Goal: Information Seeking & Learning: Learn about a topic

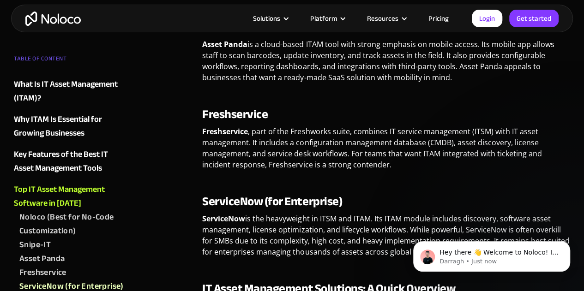
scroll to position [1782, 0]
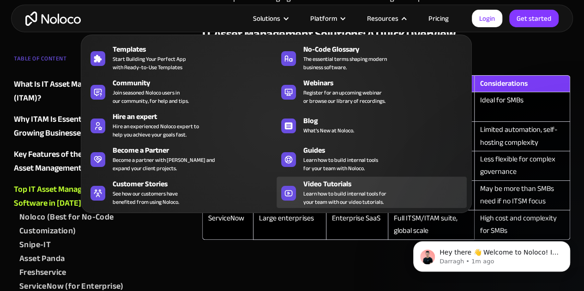
click at [329, 195] on span "Learn how to build internal tools for your team with our video tutorials." at bounding box center [344, 198] width 83 height 17
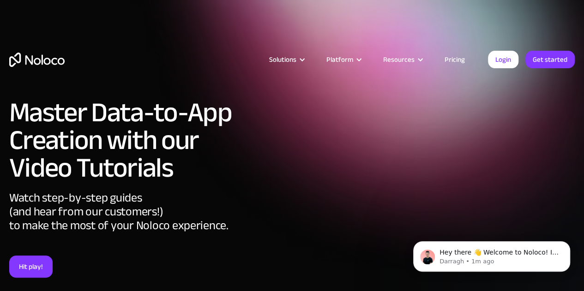
click at [447, 230] on body "Hey there 👋 Welcome to Noloco! If you have any questions, just reply to this me…" at bounding box center [491, 254] width 177 height 57
click at [567, 246] on icon "Dismiss notification" at bounding box center [567, 243] width 5 height 5
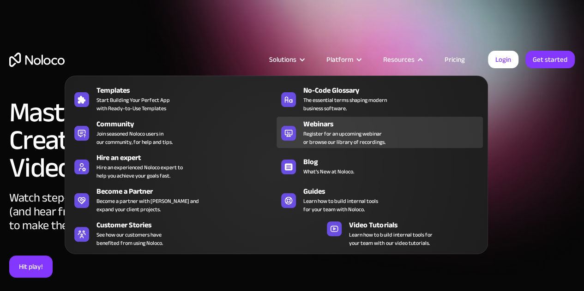
click at [348, 127] on div "Webinars" at bounding box center [395, 124] width 184 height 11
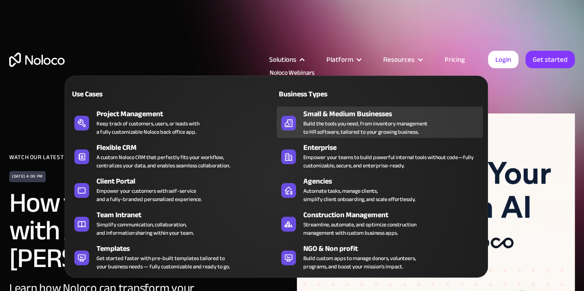
click at [404, 120] on div "Build the tools you need, from inventory management to HR software, tailored to…" at bounding box center [365, 127] width 124 height 17
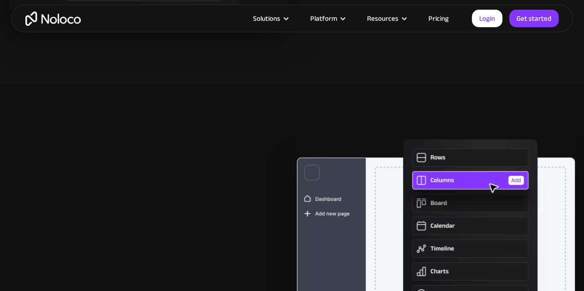
scroll to position [2037, 0]
